Goal: Transaction & Acquisition: Book appointment/travel/reservation

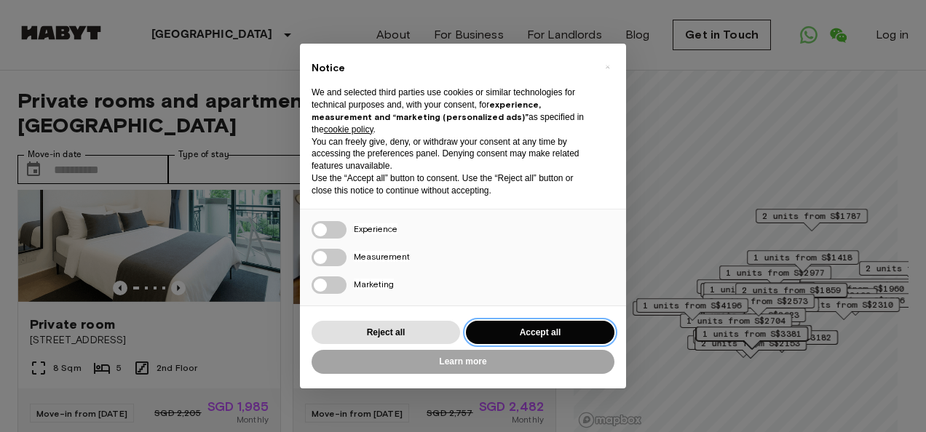
click at [550, 328] on button "Accept all" at bounding box center [540, 333] width 149 height 24
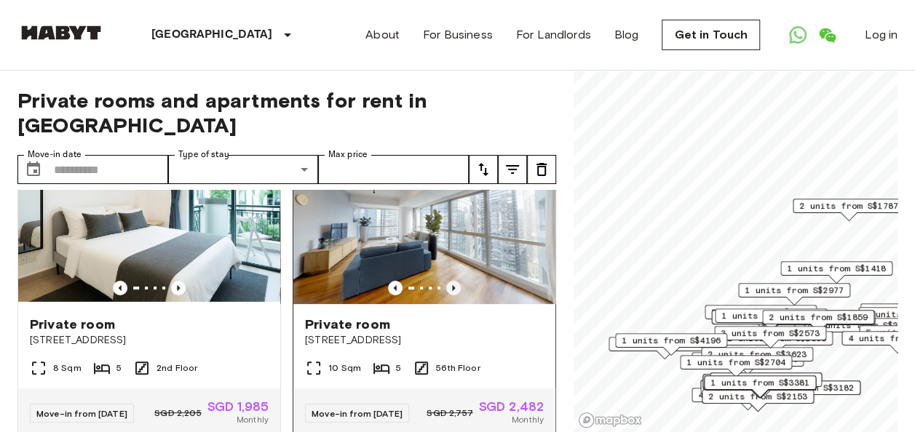
click at [452, 285] on icon "Previous image" at bounding box center [453, 288] width 3 height 6
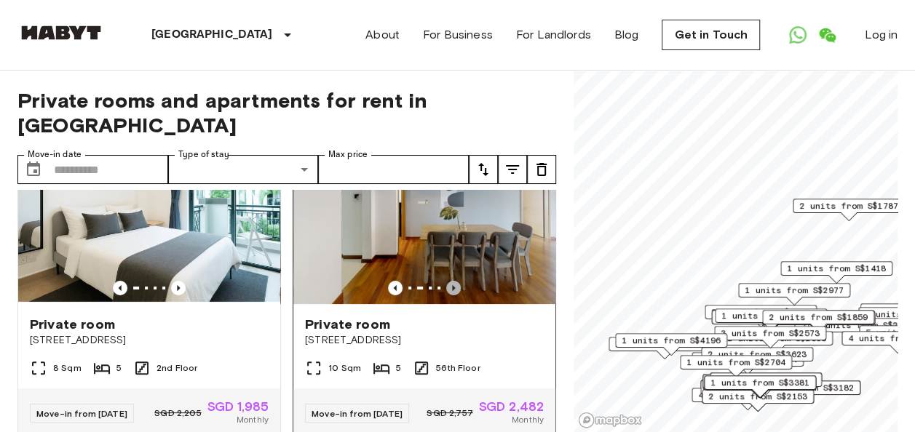
click at [452, 285] on icon "Previous image" at bounding box center [453, 288] width 3 height 6
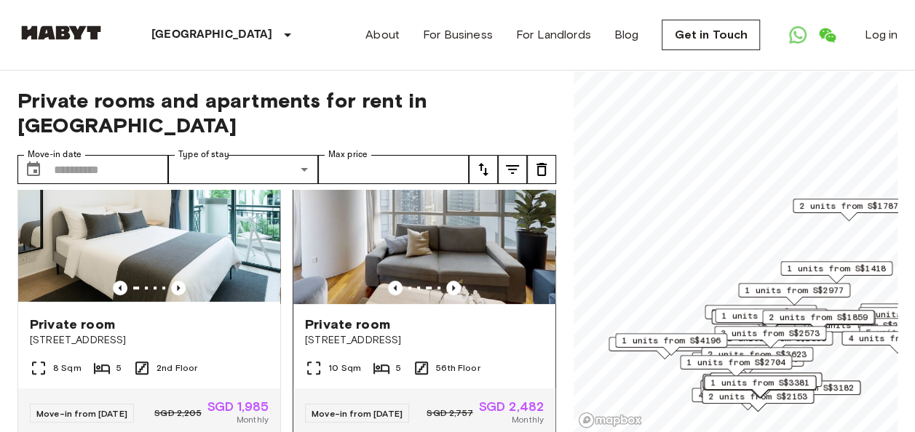
click at [416, 204] on img at bounding box center [424, 217] width 262 height 175
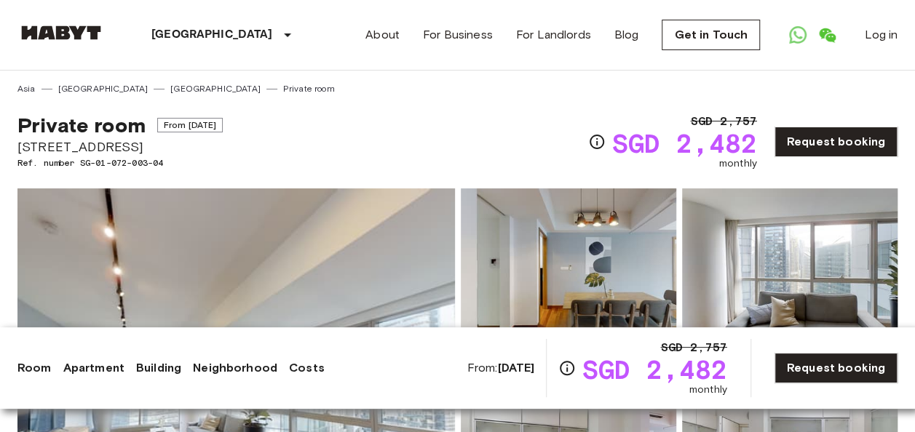
click at [638, 265] on img at bounding box center [569, 284] width 216 height 191
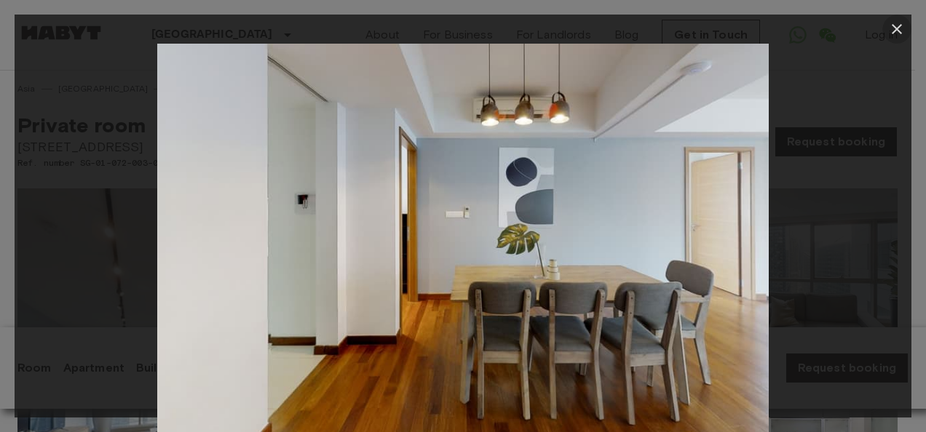
click at [896, 28] on icon "button" at bounding box center [897, 29] width 10 height 10
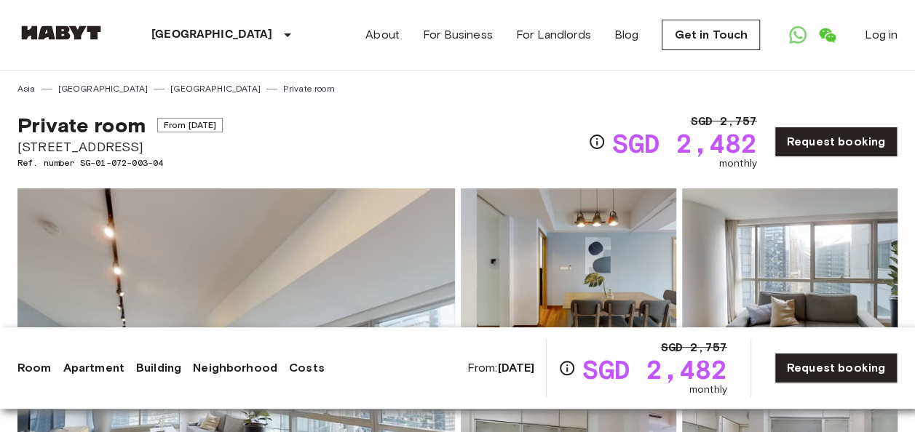
click at [104, 366] on link "Apartment" at bounding box center [93, 368] width 61 height 17
click at [108, 365] on link "Apartment" at bounding box center [93, 368] width 61 height 17
click at [390, 39] on link "About" at bounding box center [383, 34] width 34 height 17
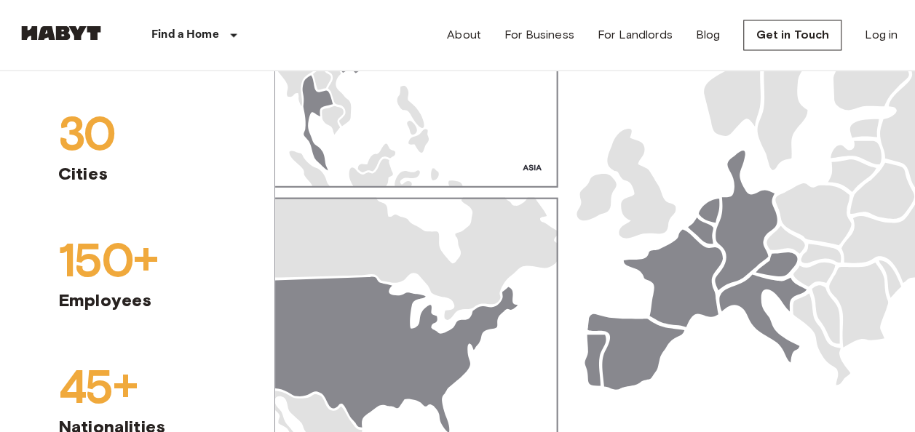
scroll to position [1675, 0]
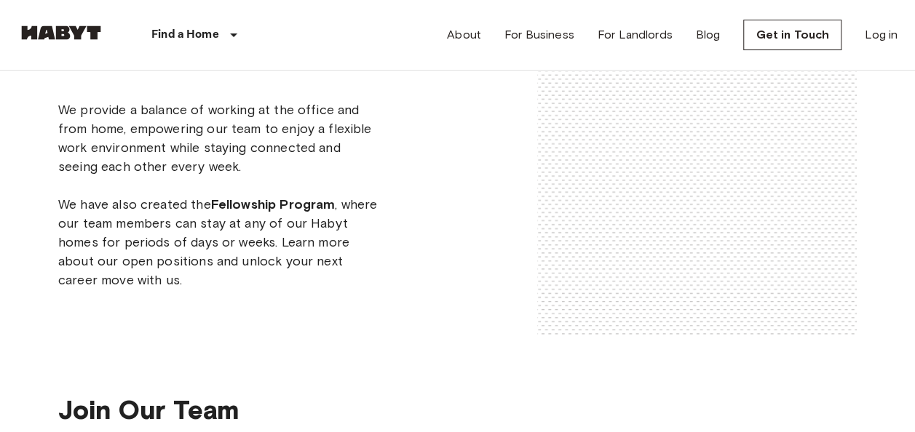
scroll to position [2985, 0]
